Goal: Task Accomplishment & Management: Use online tool/utility

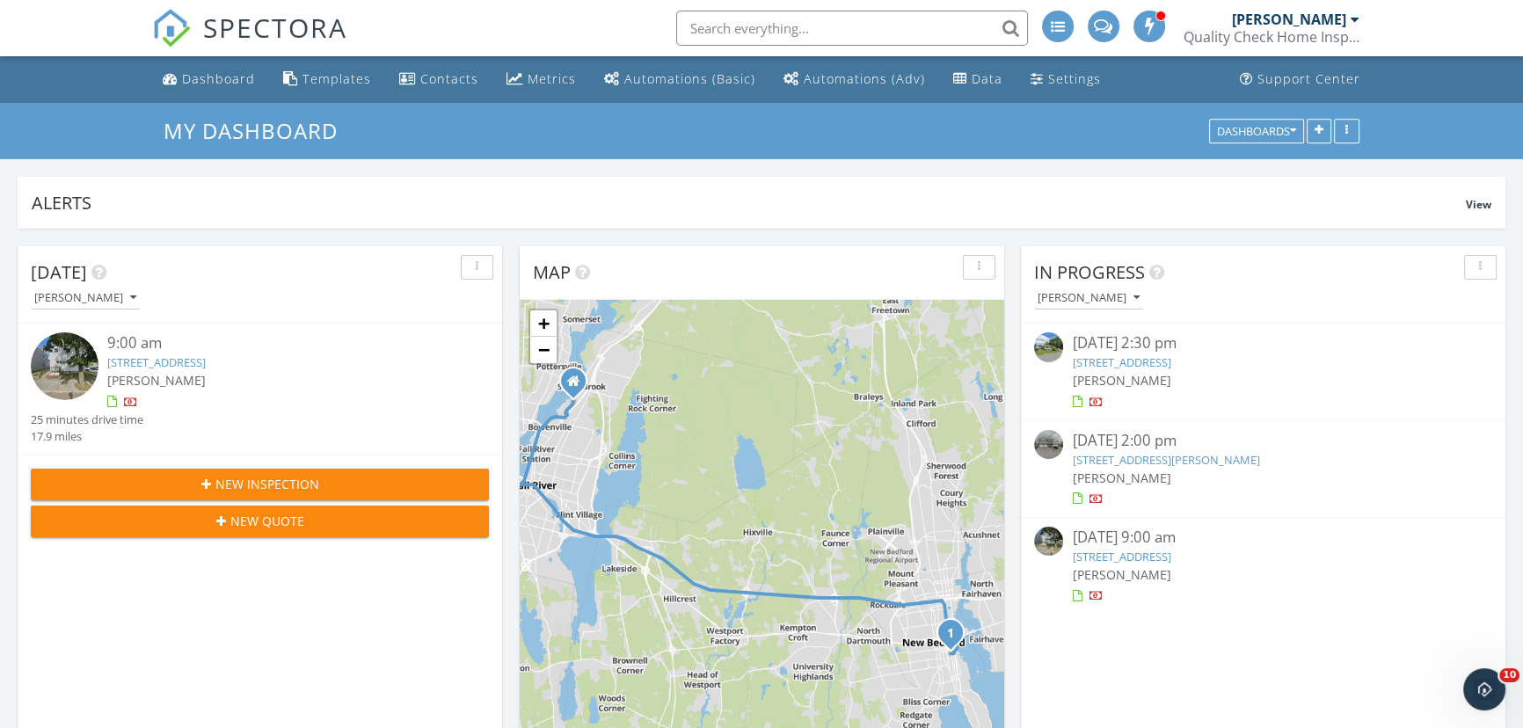
click at [1170, 358] on link "6 Detroit St, Fall River, MA 02721" at bounding box center [1121, 362] width 98 height 16
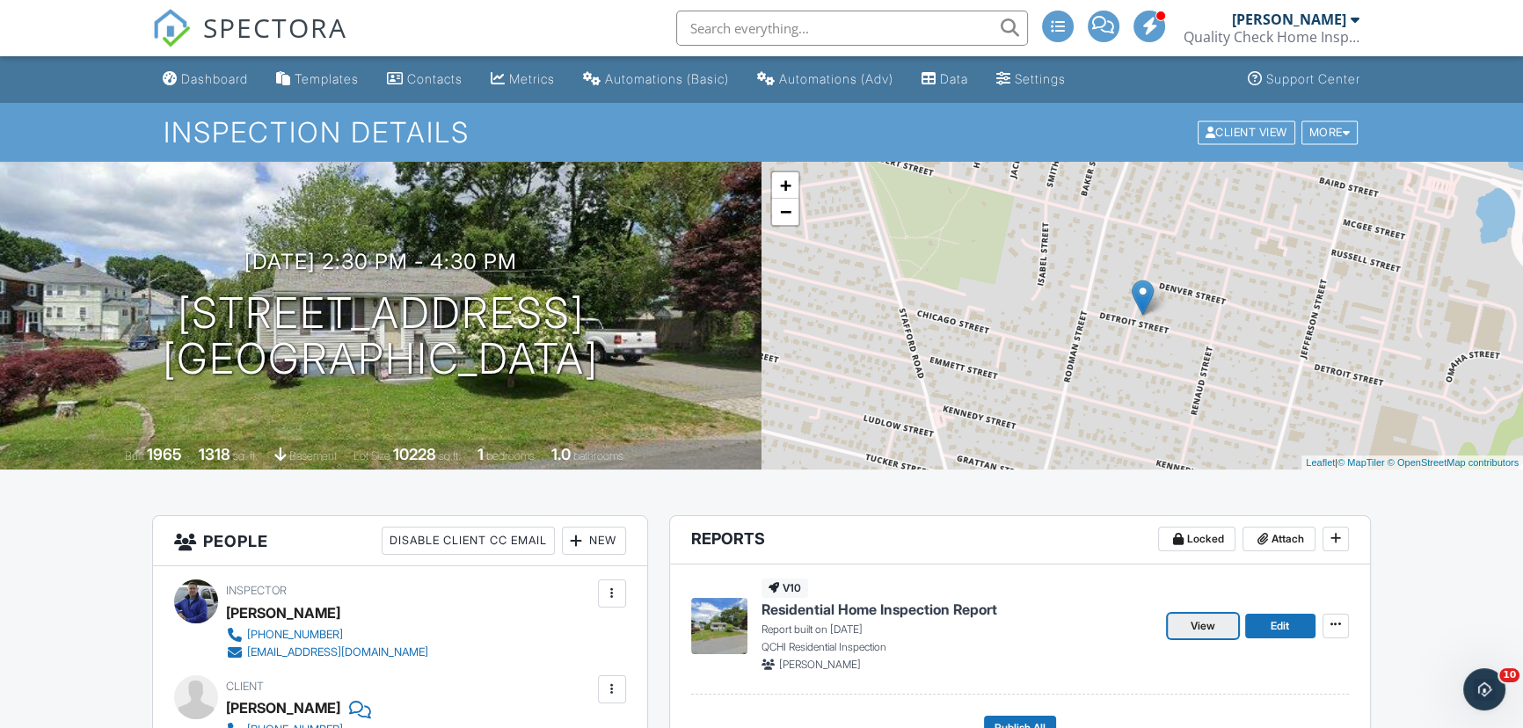
click at [1196, 620] on span "View" at bounding box center [1203, 626] width 25 height 18
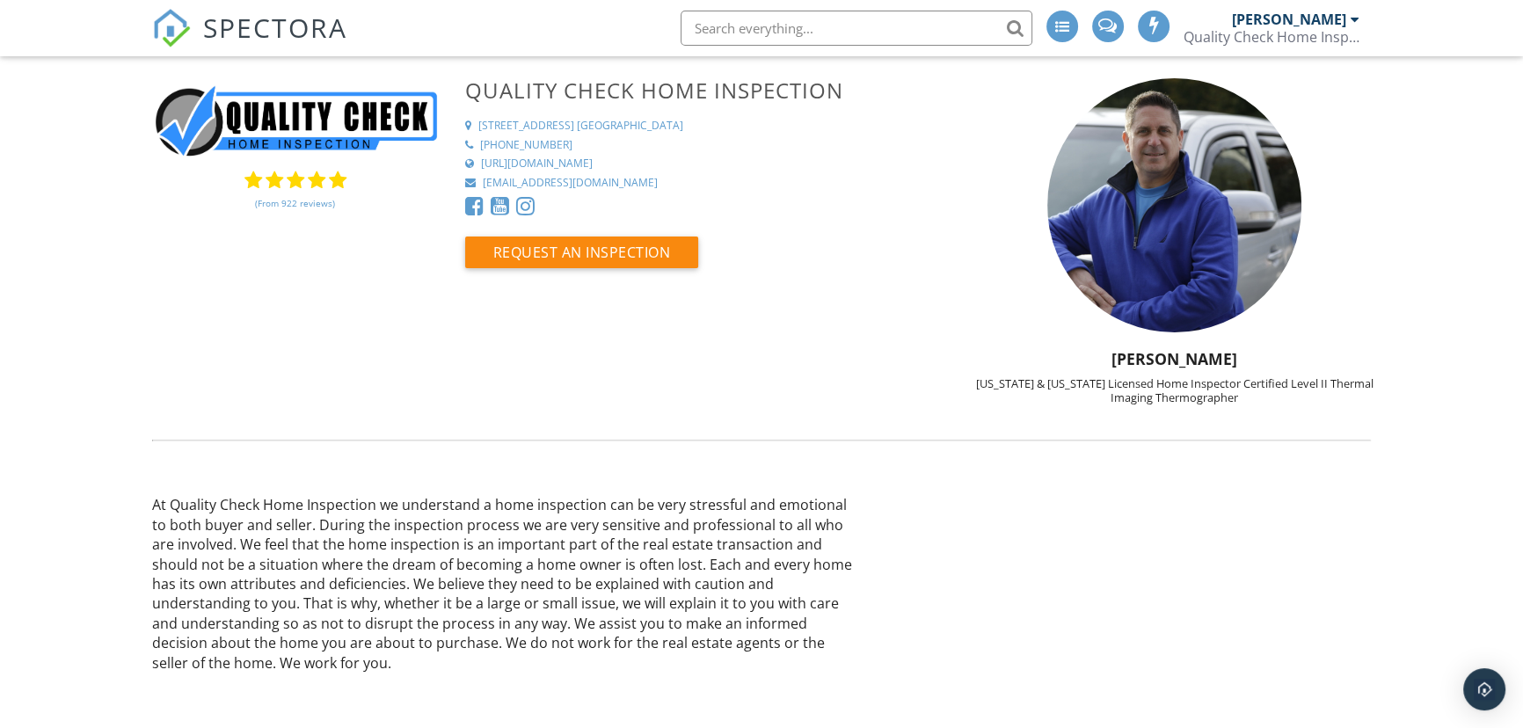
click at [264, 18] on span "SPECTORA" at bounding box center [275, 27] width 144 height 37
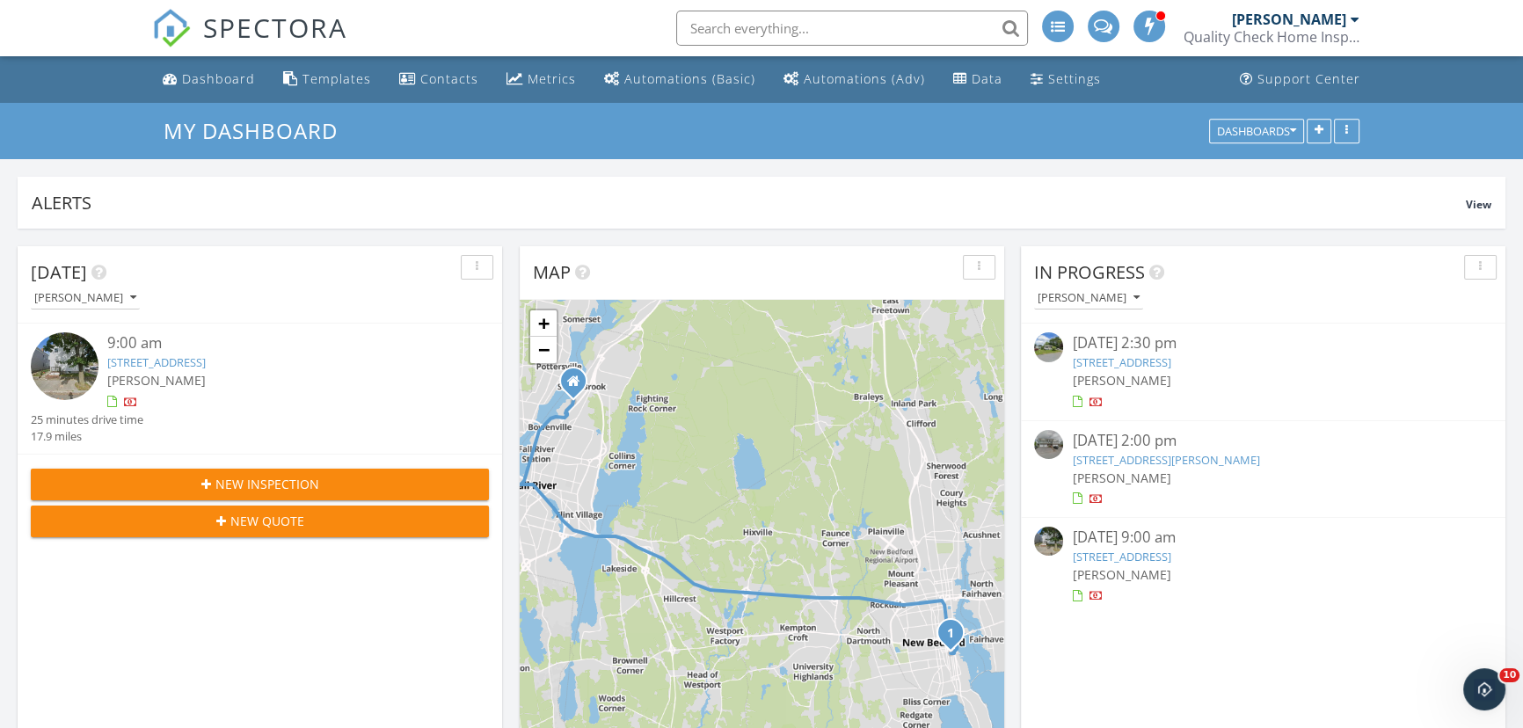
click at [1170, 362] on link "6 Detroit St, Fall River, MA 02721" at bounding box center [1121, 362] width 98 height 16
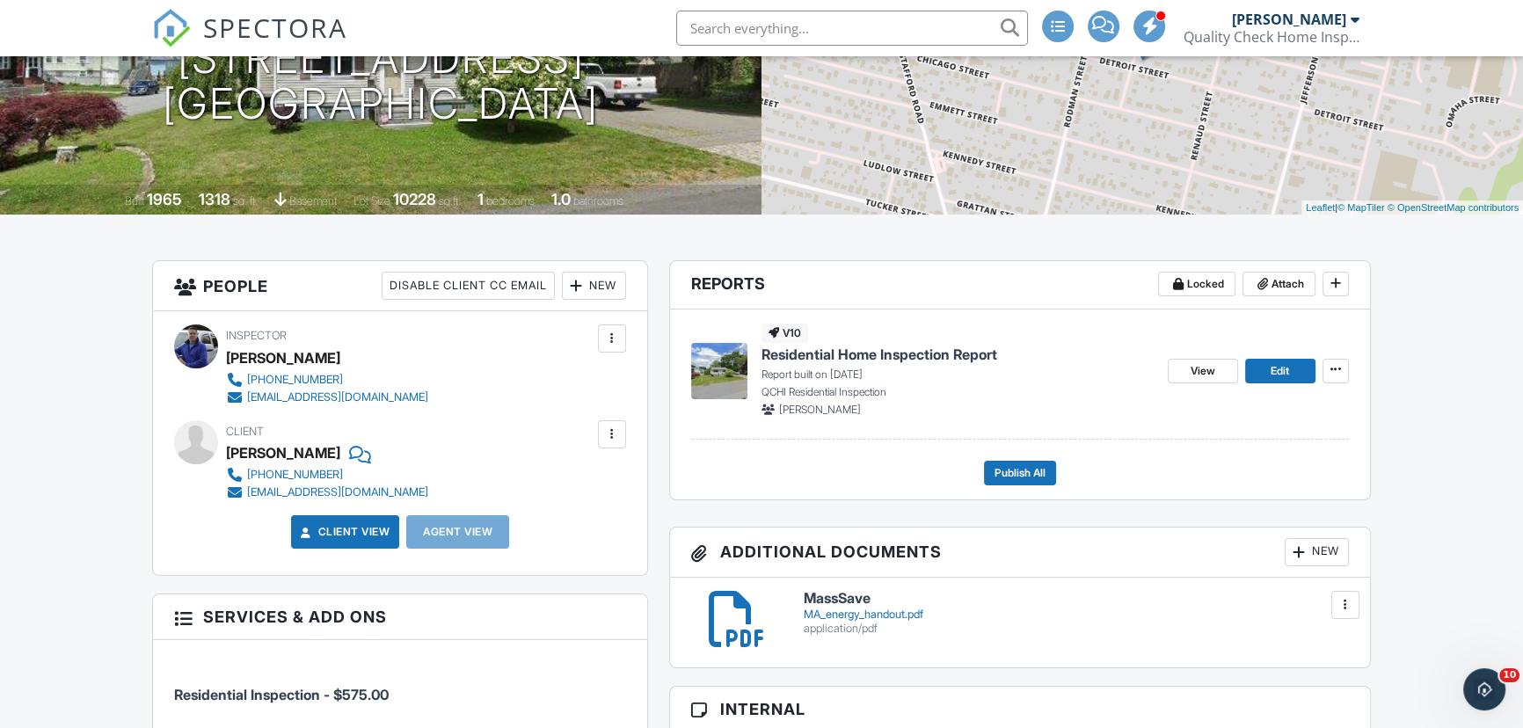
scroll to position [239, 0]
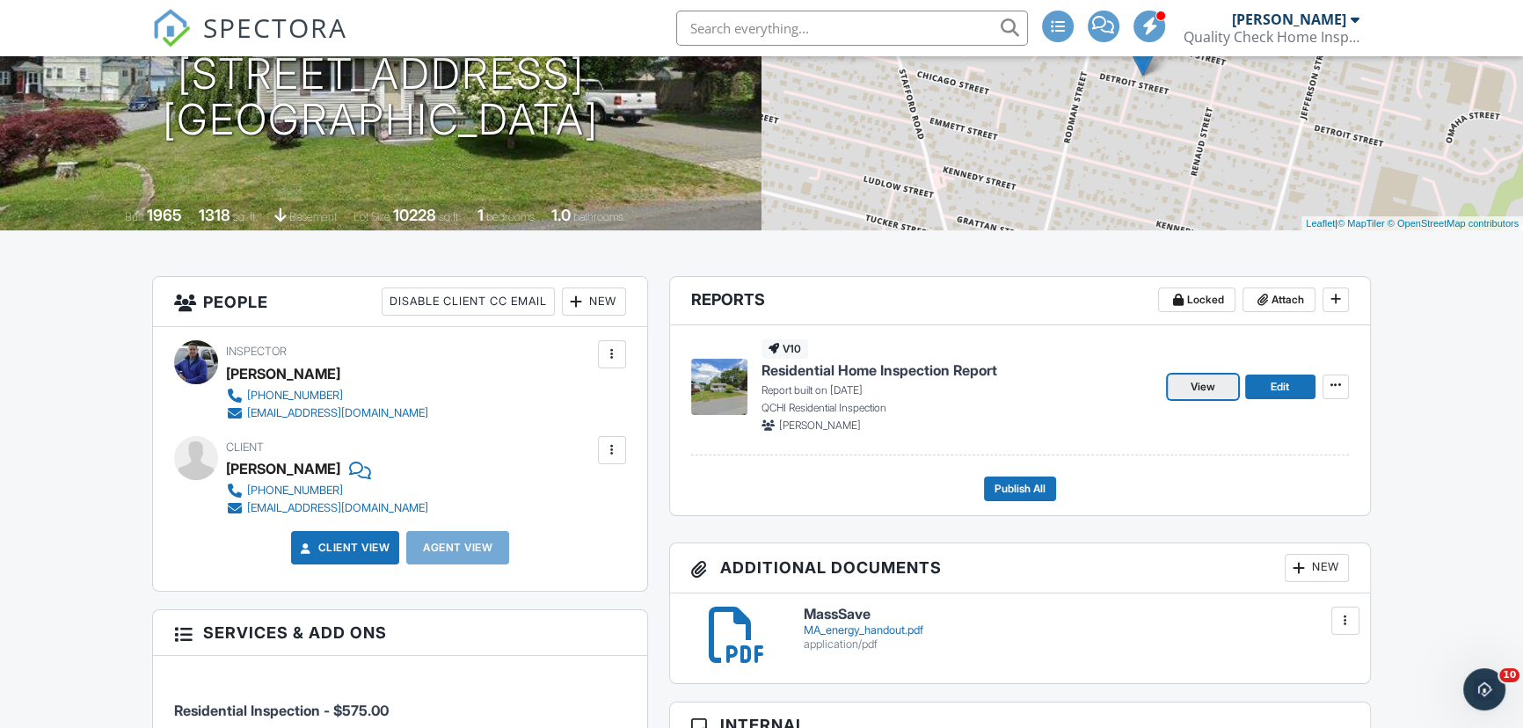
click at [1204, 386] on span "View" at bounding box center [1203, 387] width 25 height 18
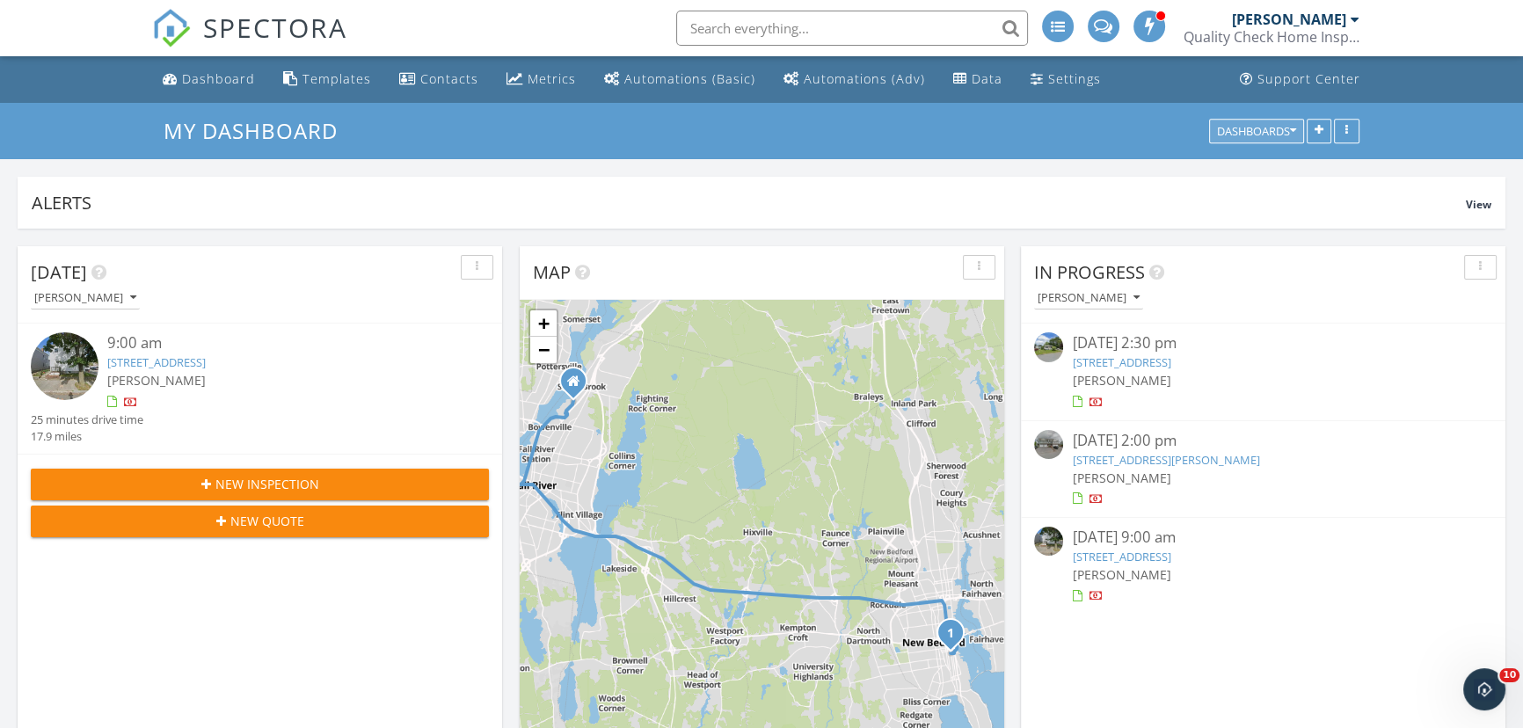
click at [1284, 126] on div "Dashboards" at bounding box center [1256, 131] width 79 height 12
click at [1359, 17] on div at bounding box center [1355, 19] width 9 height 14
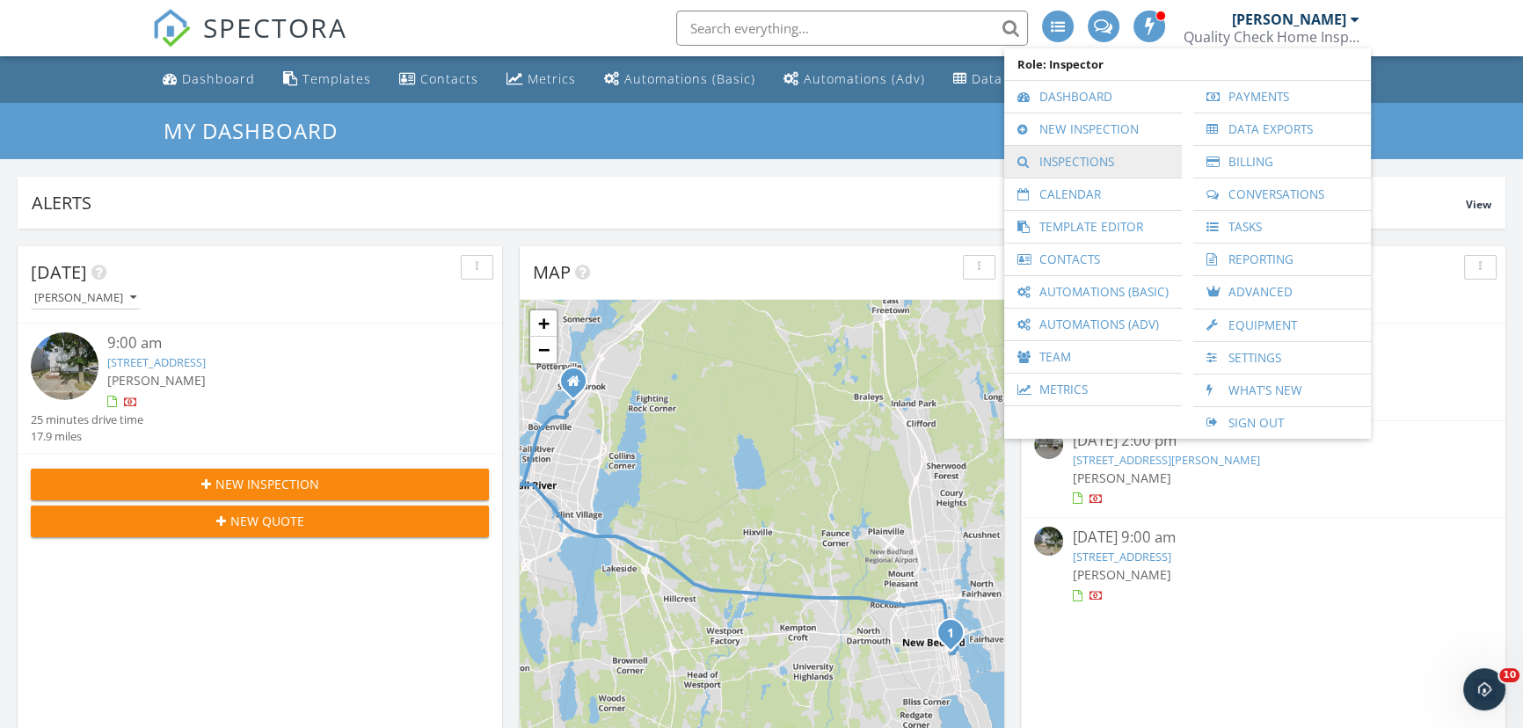
click at [1089, 152] on link "Inspections" at bounding box center [1093, 162] width 160 height 32
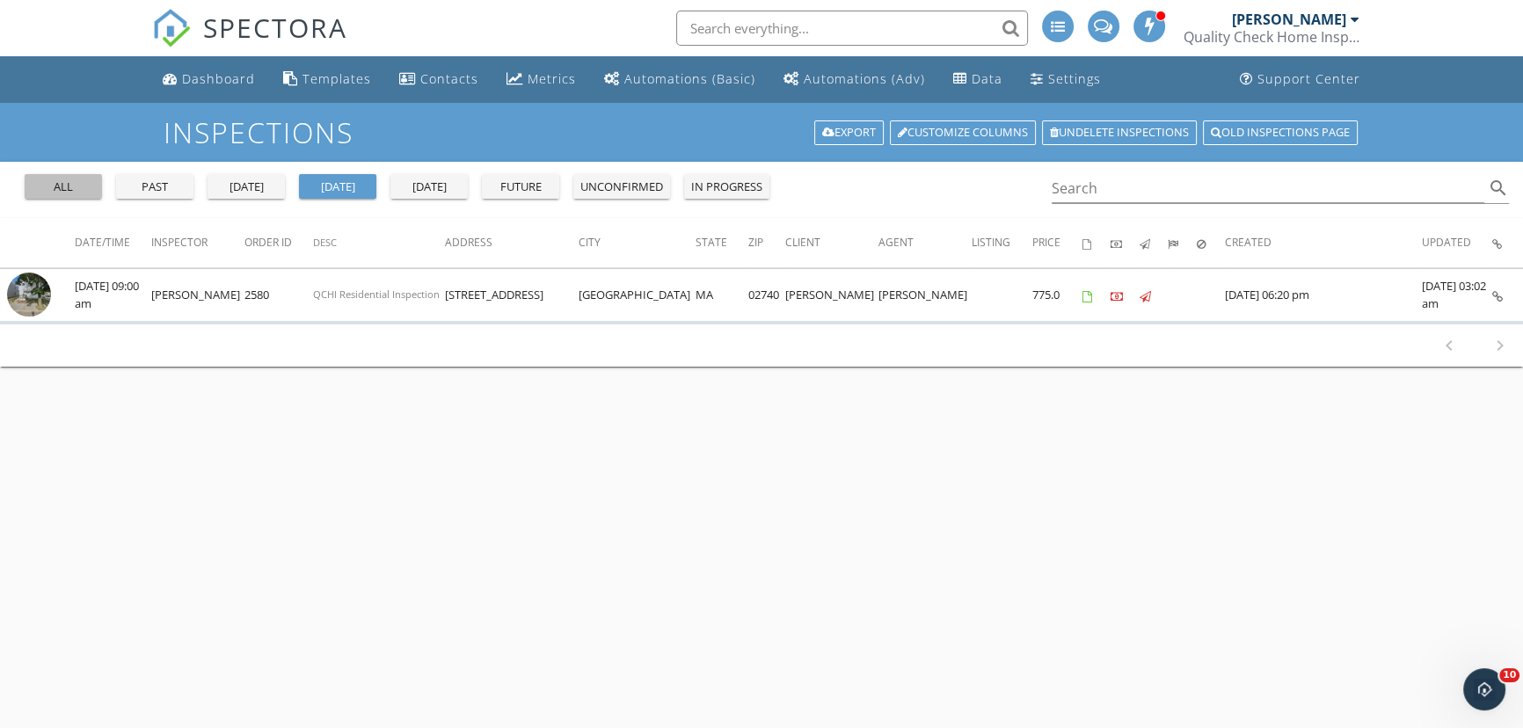
click at [44, 186] on div "all" at bounding box center [63, 188] width 63 height 18
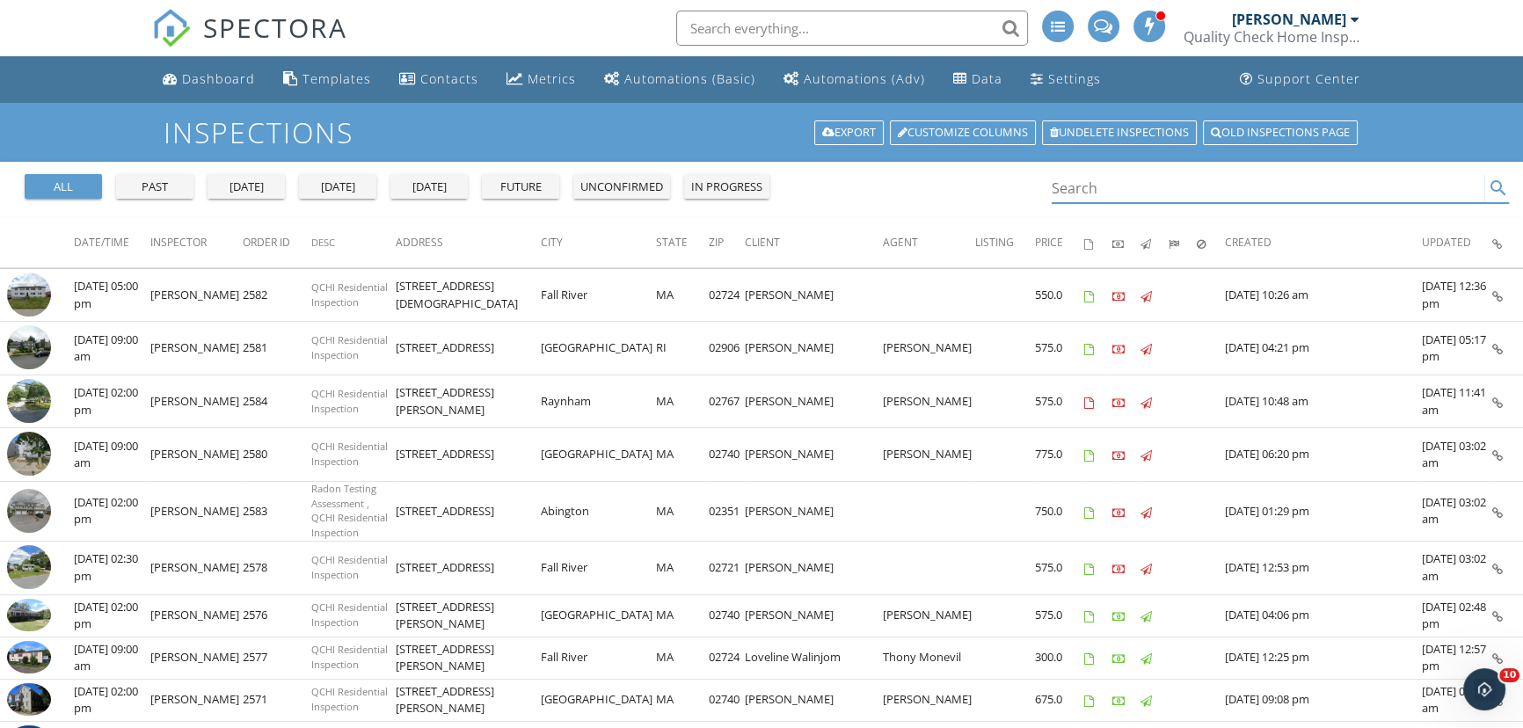
click at [1083, 185] on input "Search" at bounding box center [1268, 188] width 433 height 29
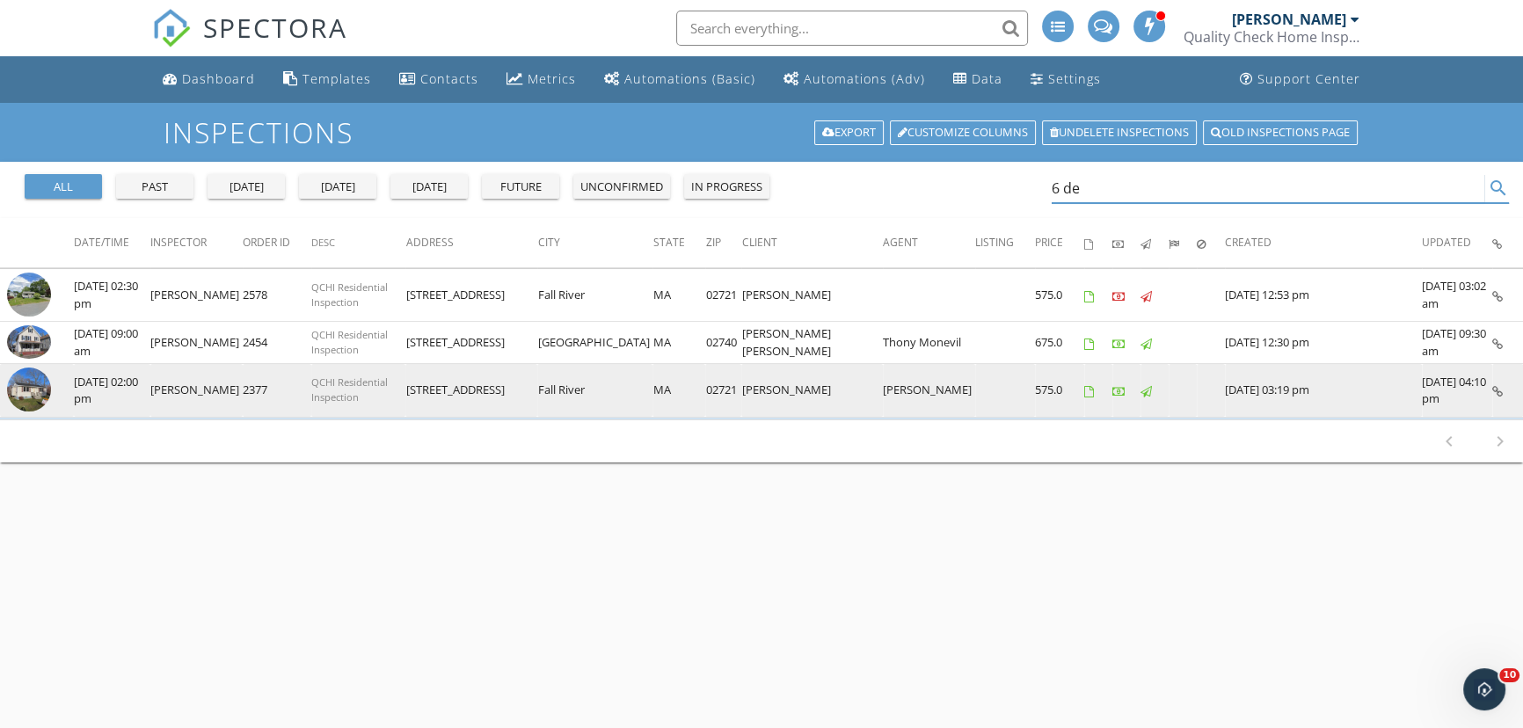
type input "6 de"
click at [36, 389] on img at bounding box center [29, 390] width 44 height 44
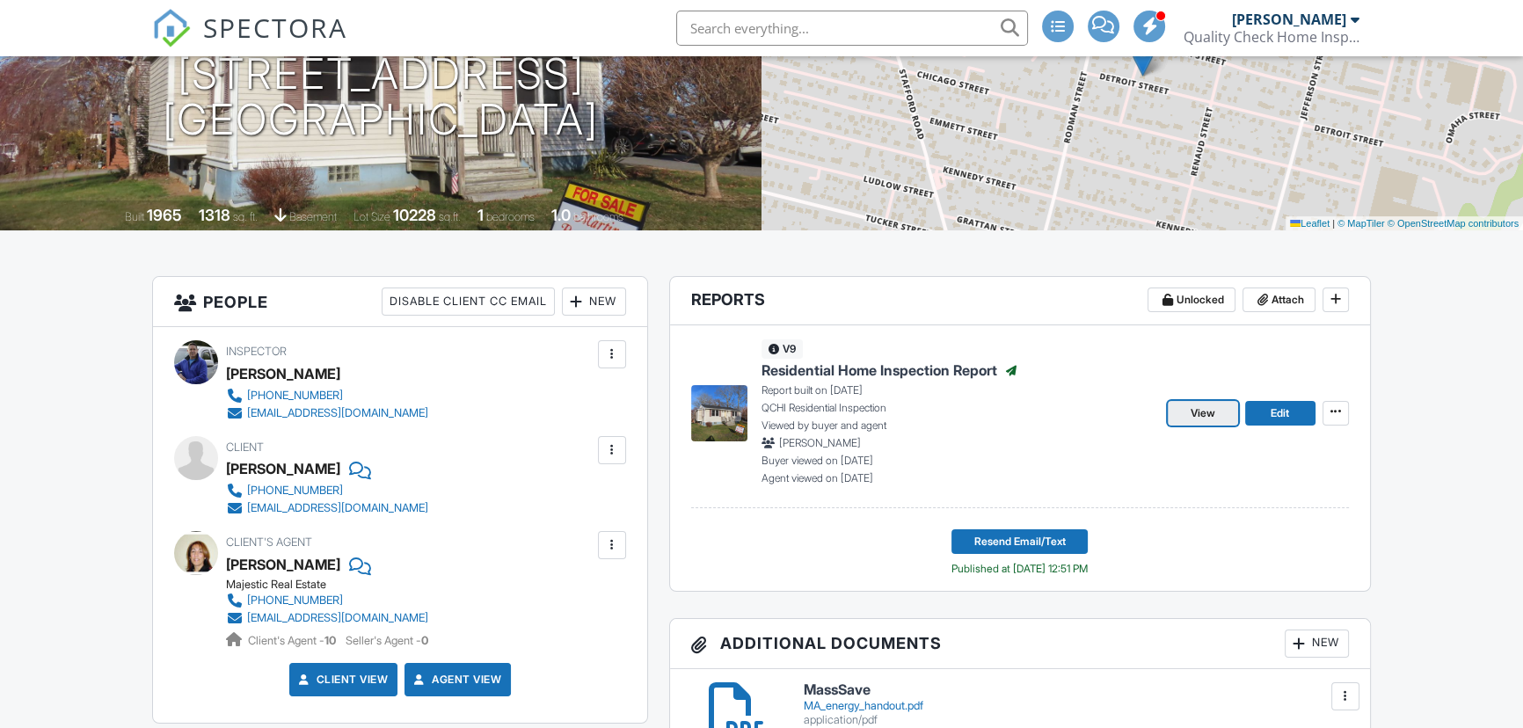
click at [1194, 416] on span "View" at bounding box center [1203, 413] width 25 height 18
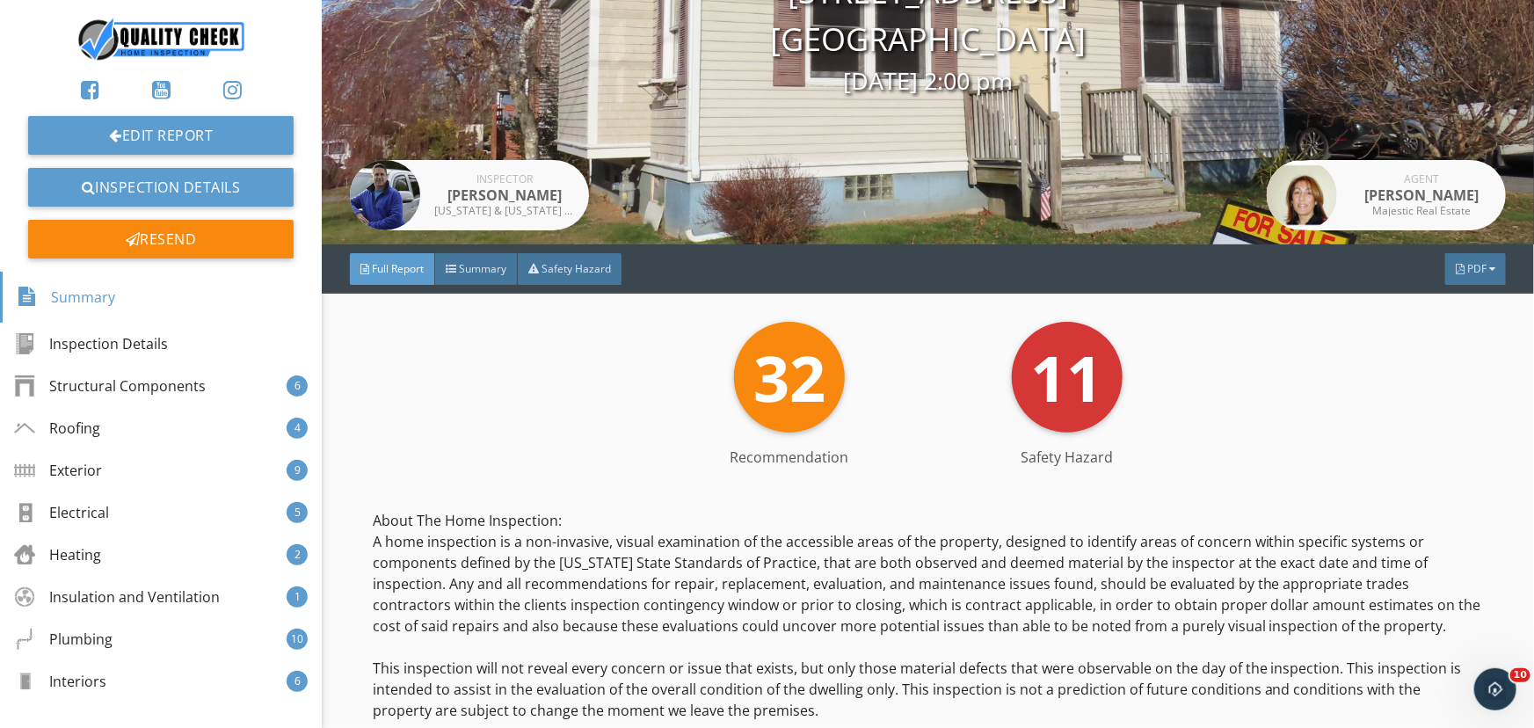
scroll to position [399, 0]
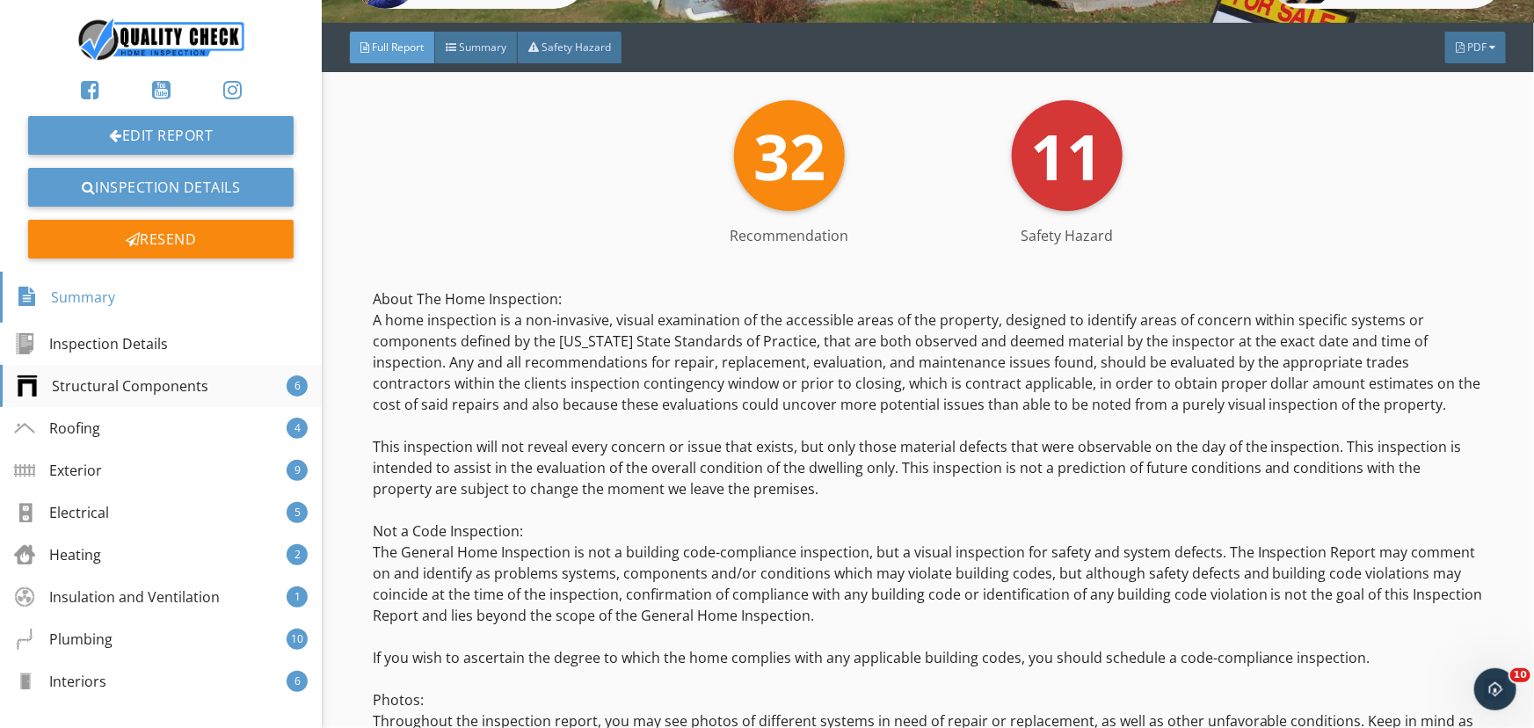
click at [113, 377] on div "Structural Components" at bounding box center [113, 385] width 192 height 21
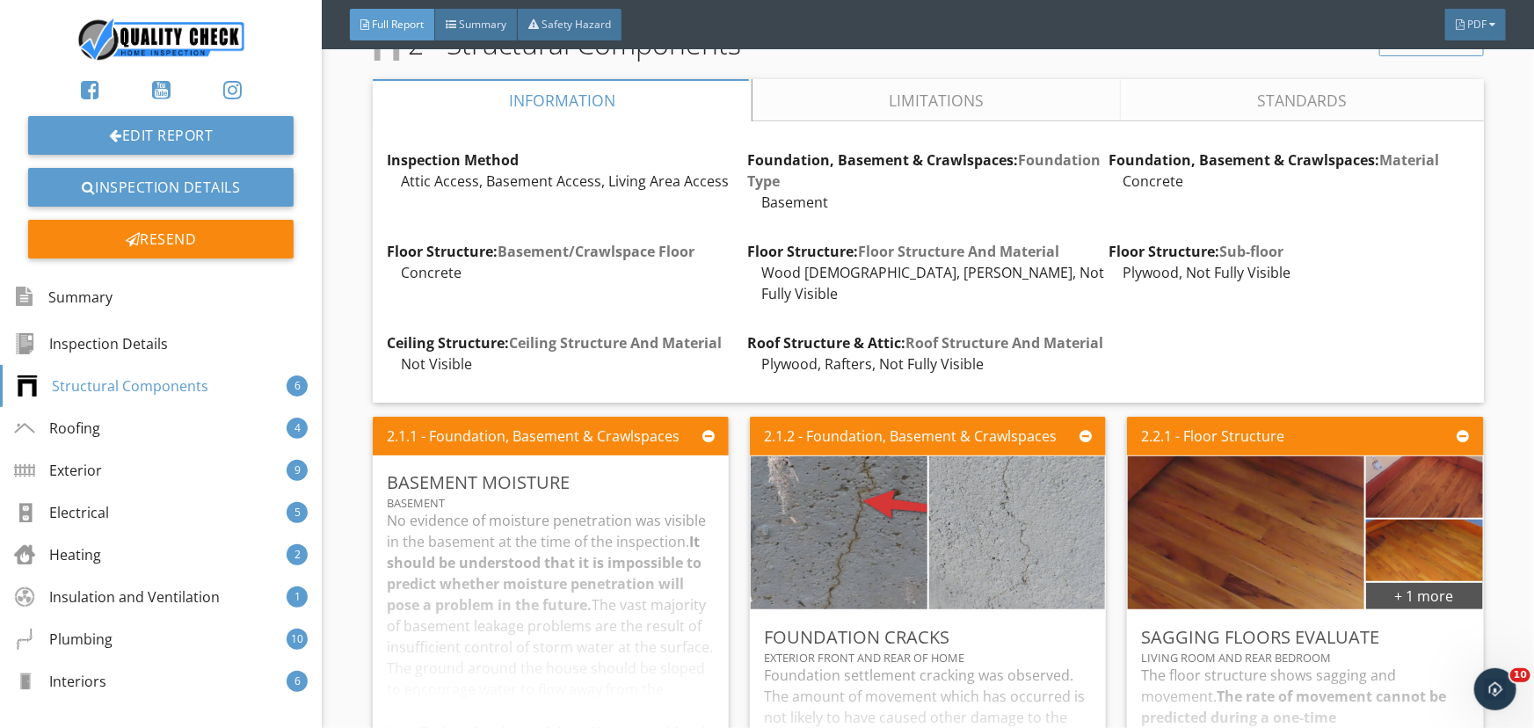
scroll to position [2550, 0]
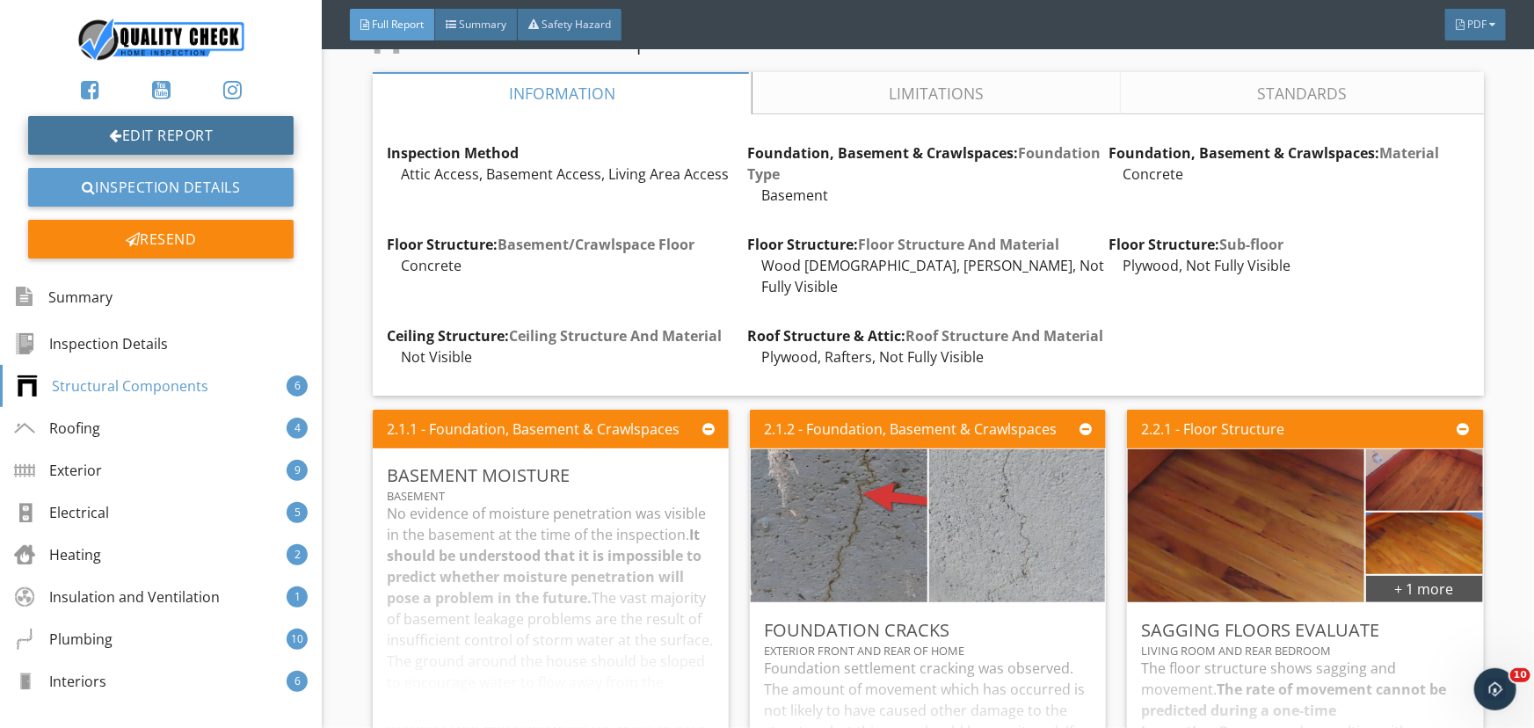
click at [104, 127] on link "Edit Report" at bounding box center [161, 135] width 266 height 39
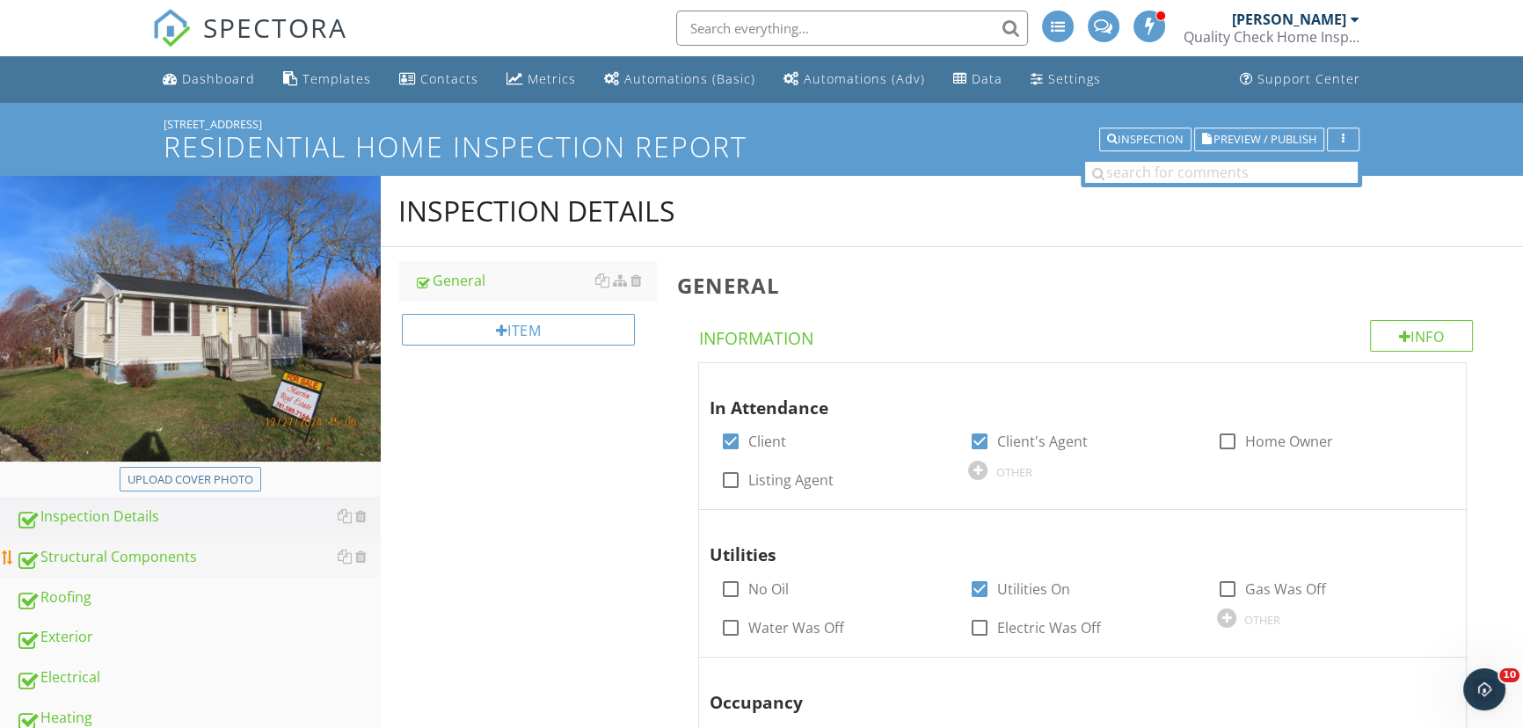
click at [118, 570] on link "Structural Components" at bounding box center [198, 557] width 365 height 40
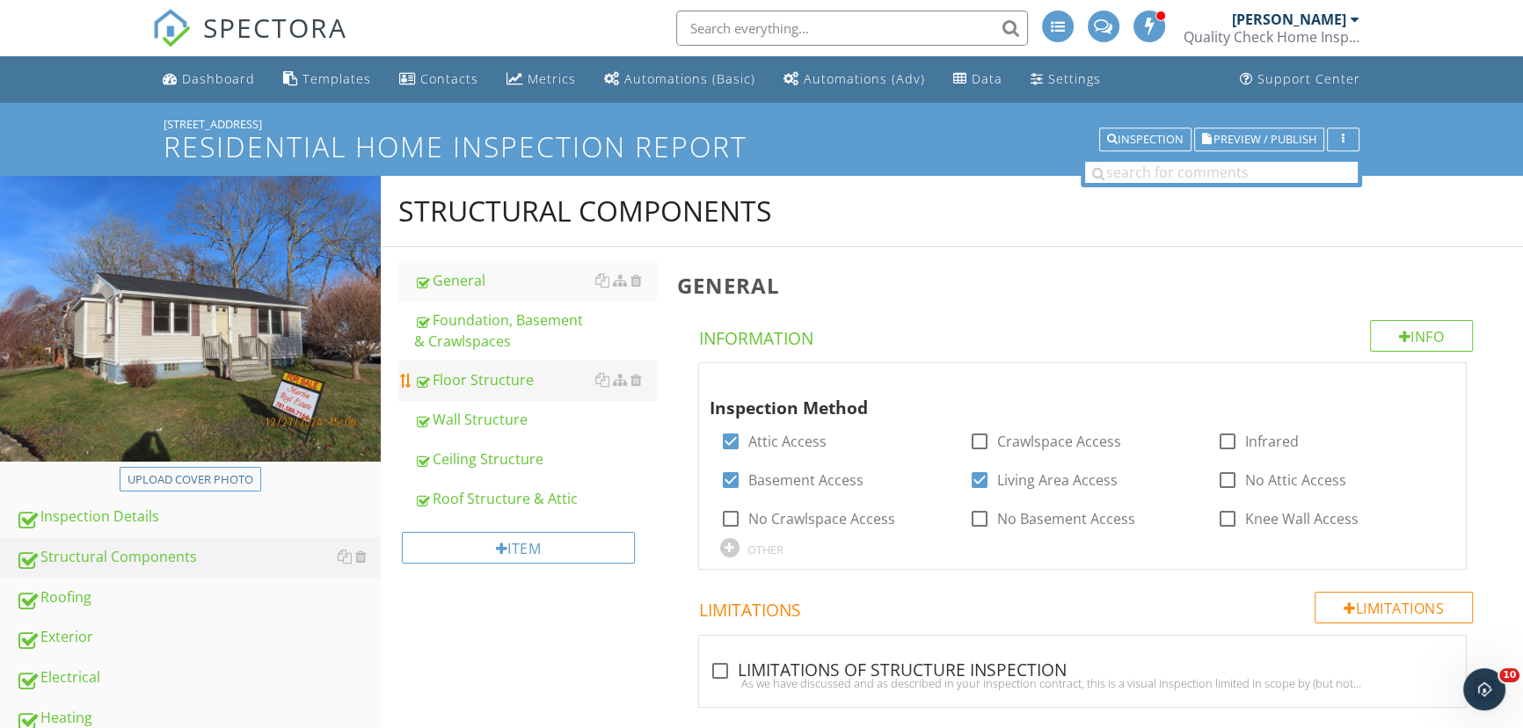
click at [486, 391] on link "Floor Structure" at bounding box center [535, 380] width 242 height 39
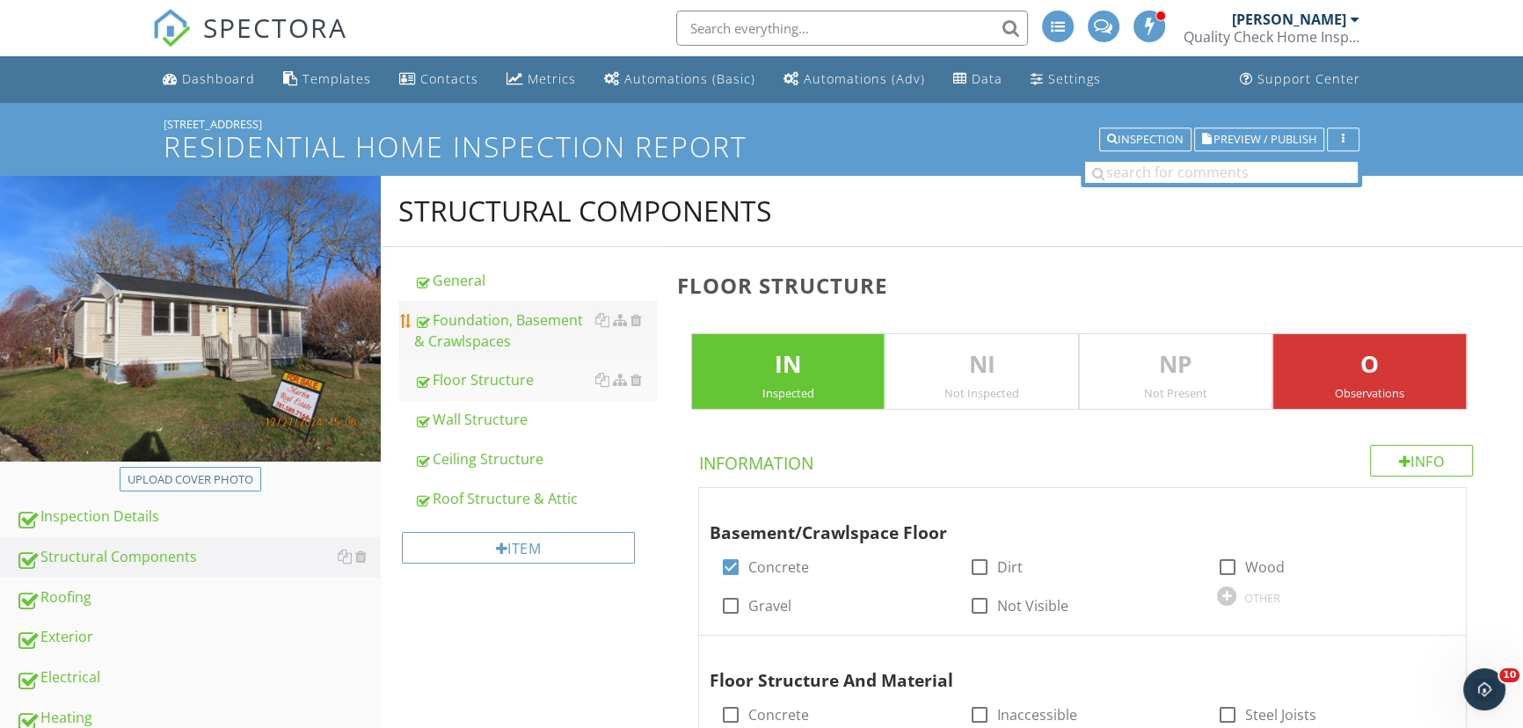
click at [486, 347] on div "Foundation, Basement & Crawlspaces" at bounding box center [535, 331] width 242 height 42
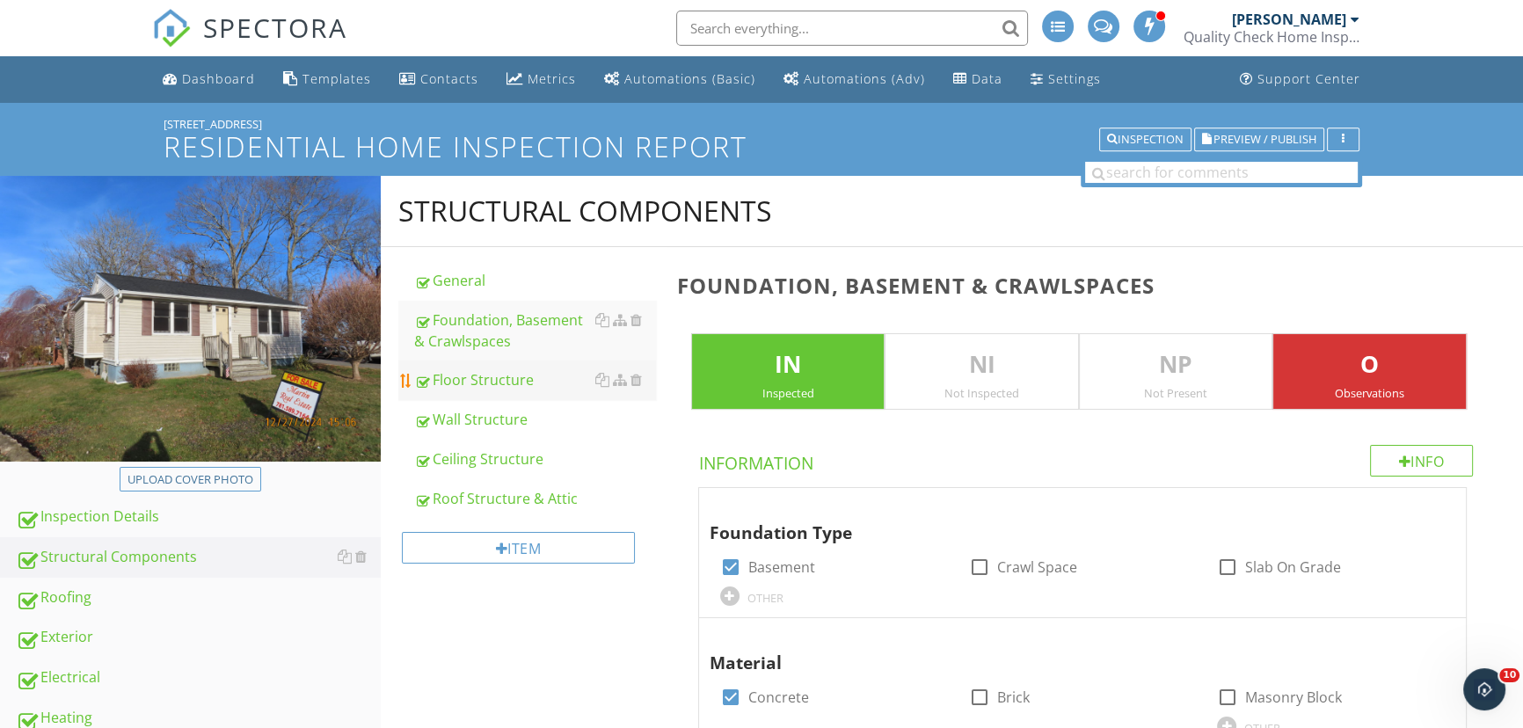
click at [493, 381] on div "Floor Structure" at bounding box center [535, 379] width 242 height 21
type textarea "<p>Foundation settlement cracking was observed. The amount of movement which ha…"
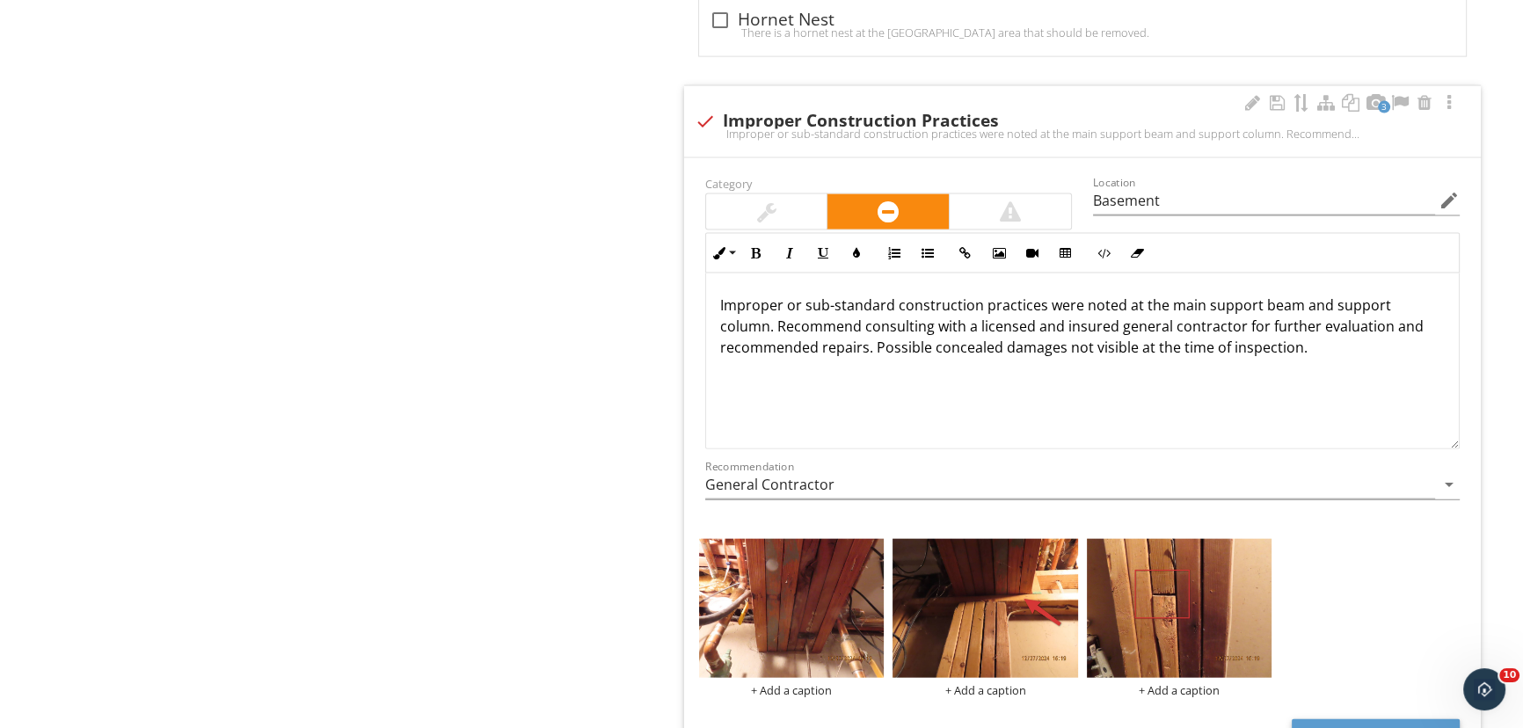
scroll to position [4956, 0]
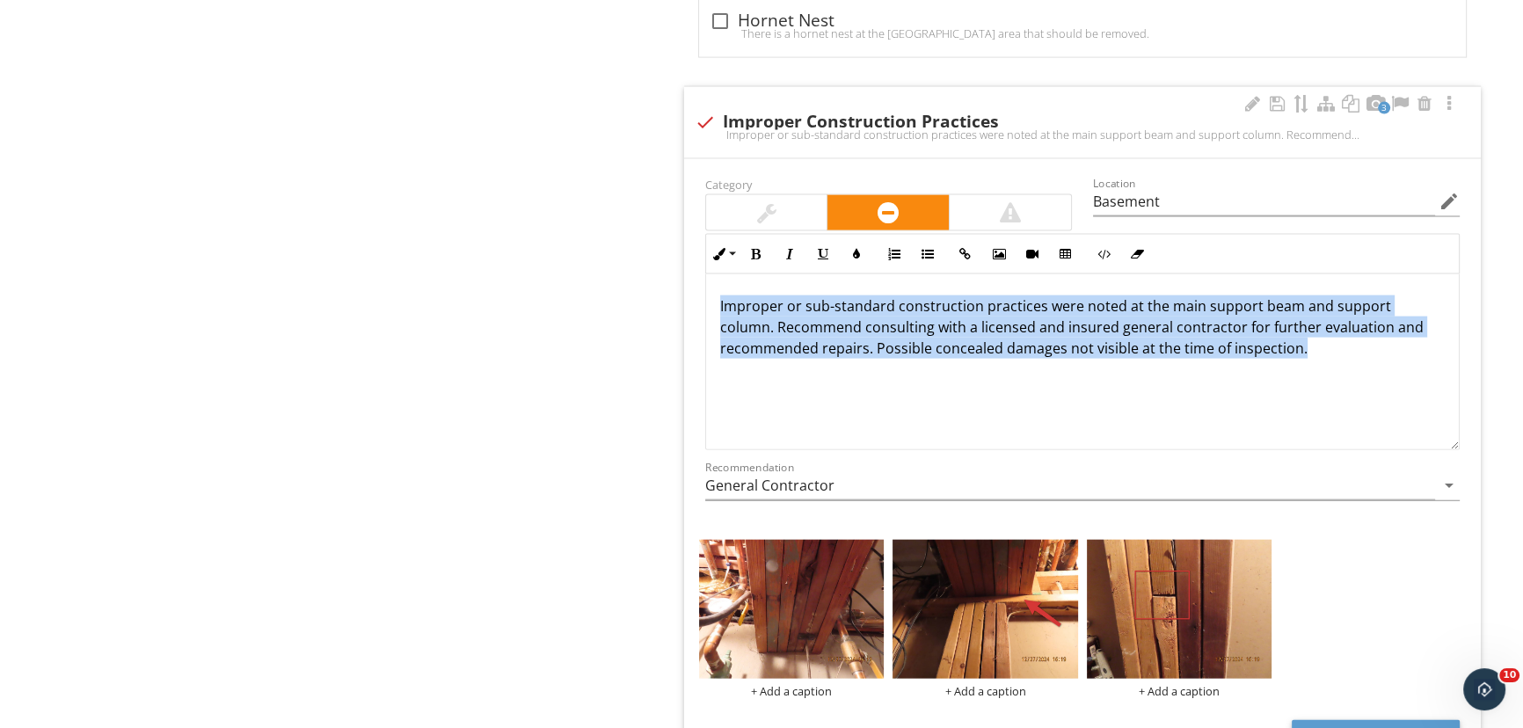
drag, startPoint x: 1308, startPoint y: 319, endPoint x: 712, endPoint y: 280, distance: 596.6
click at [712, 280] on div "Improper or sub-standard construction practices were noted at the main support …" at bounding box center [1082, 362] width 753 height 176
copy p "Improper or sub-standard construction practices were noted at the main support …"
click at [888, 373] on div "Improper or sub-standard construction practices were noted at the main support …" at bounding box center [1082, 362] width 753 height 176
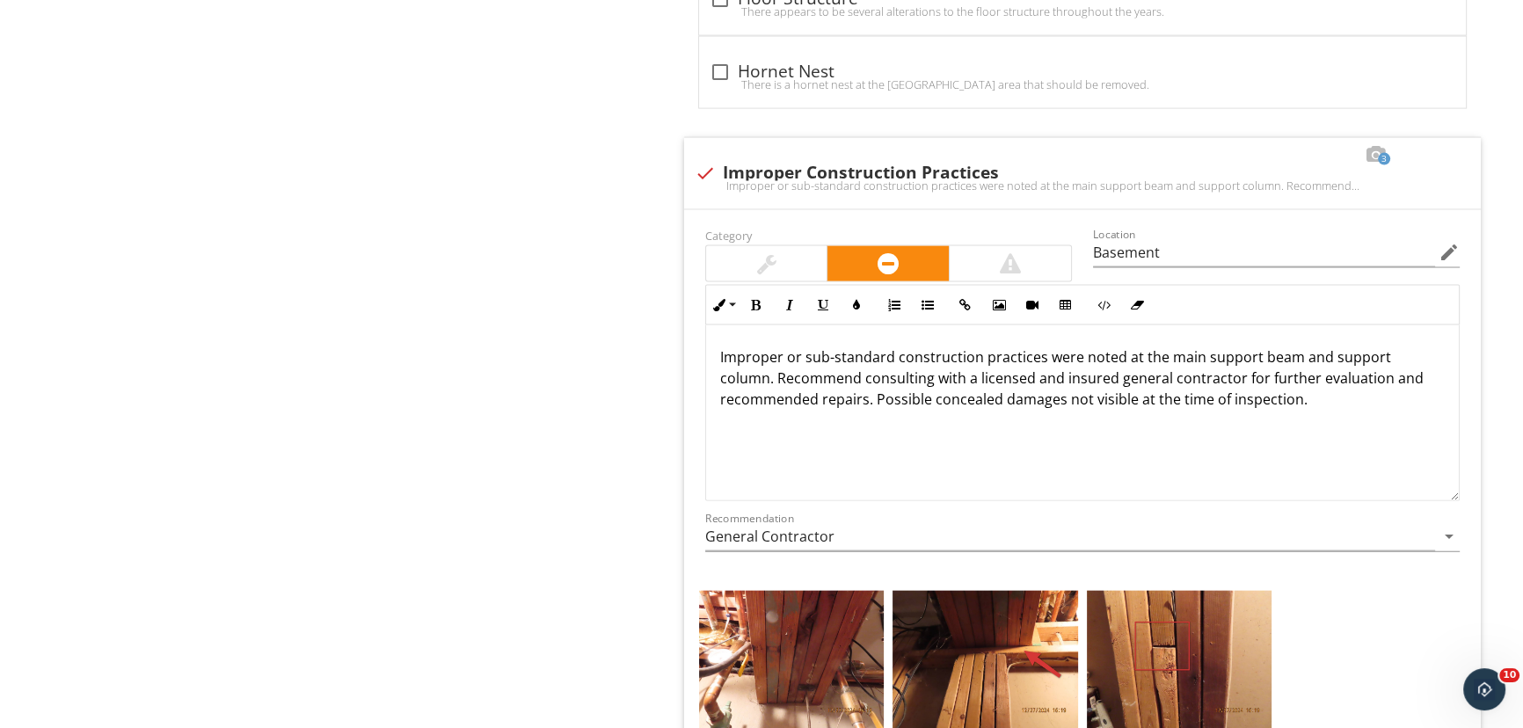
scroll to position [4876, 0]
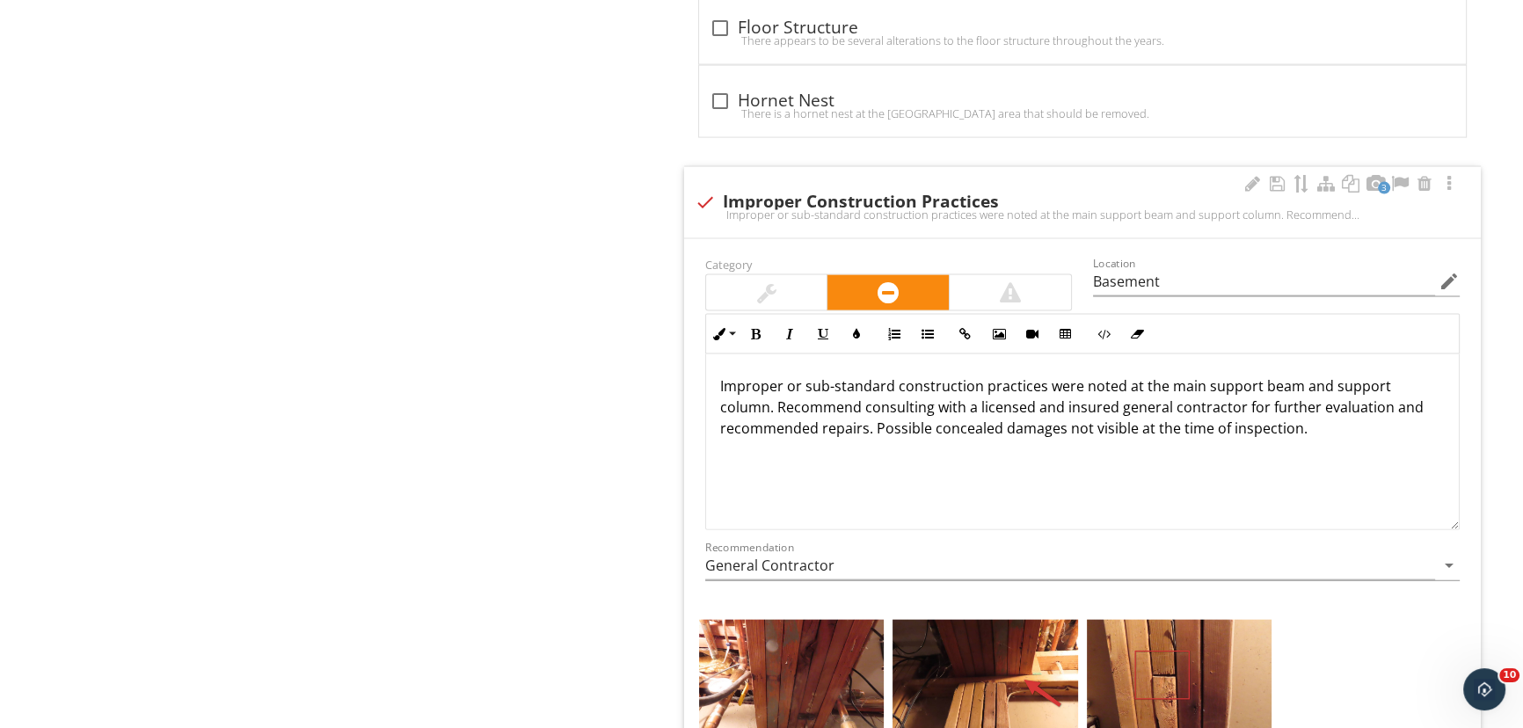
click at [767, 385] on p "Improper or sub-standard construction practices were noted at the main support …" at bounding box center [1082, 406] width 725 height 63
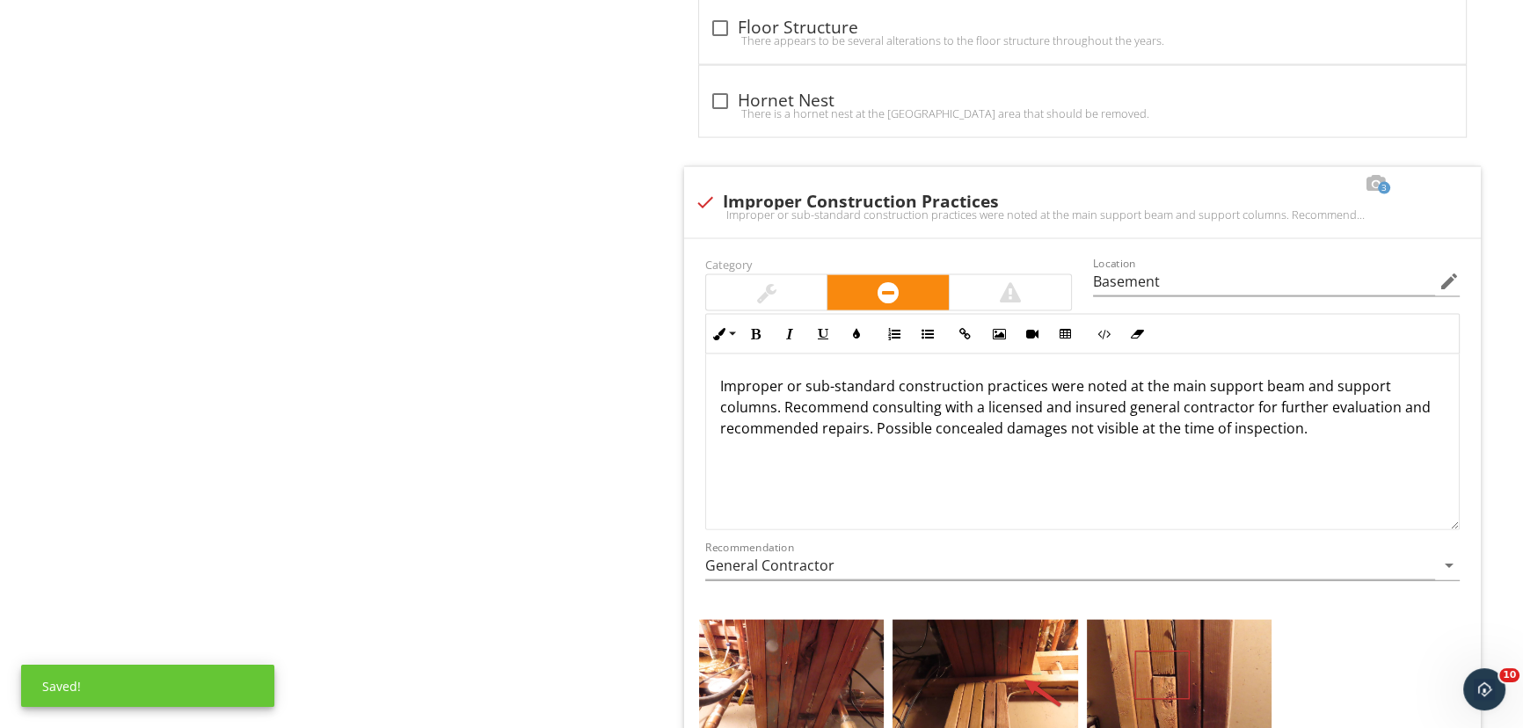
drag, startPoint x: 1179, startPoint y: 378, endPoint x: 598, endPoint y: 457, distance: 586.6
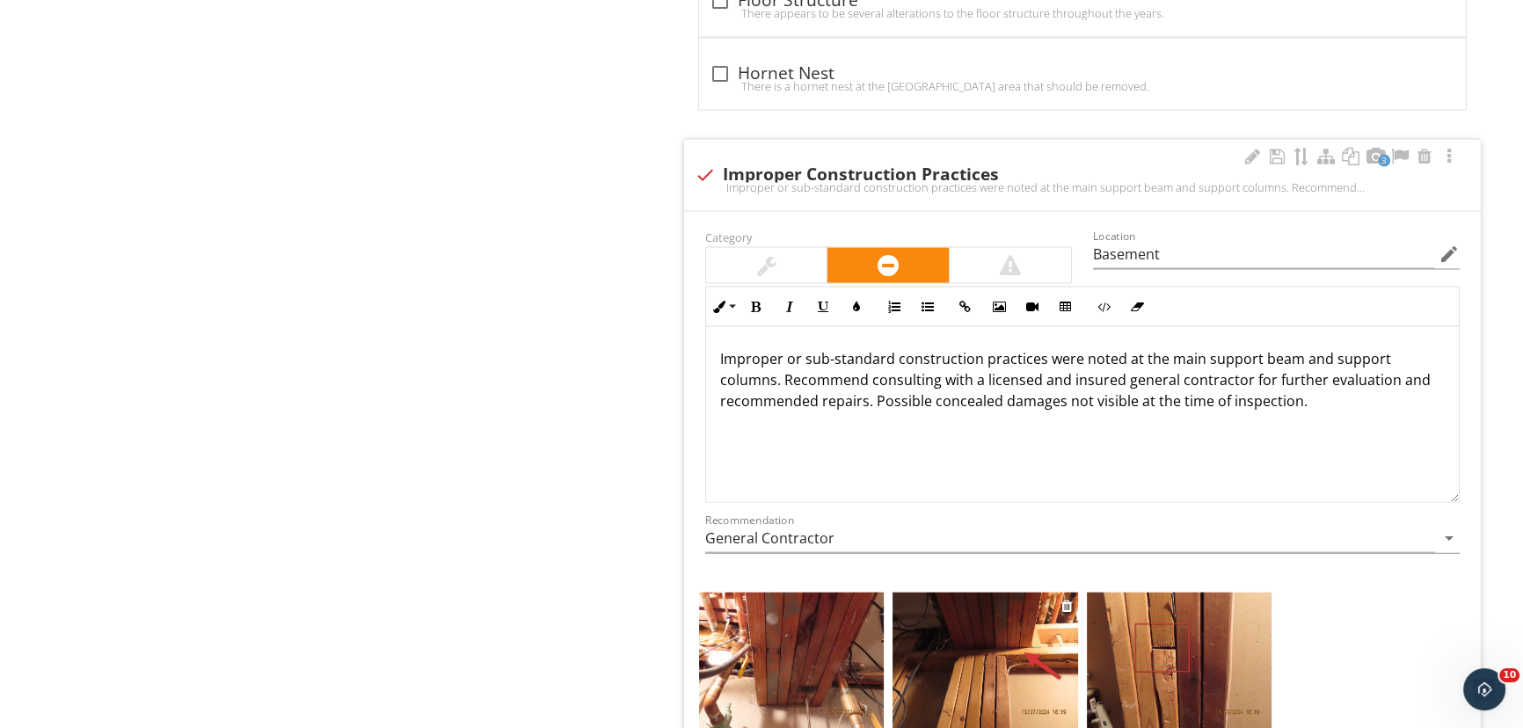
scroll to position [4796, 0]
